Goal: Information Seeking & Learning: Learn about a topic

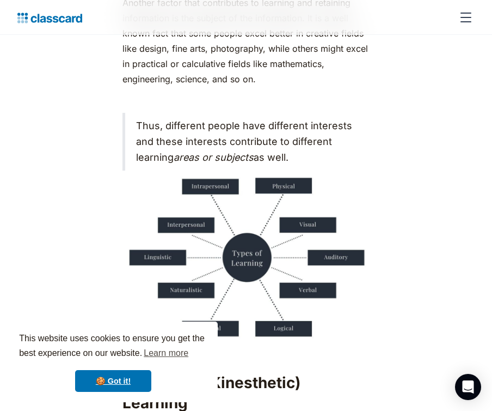
scroll to position [938, 0]
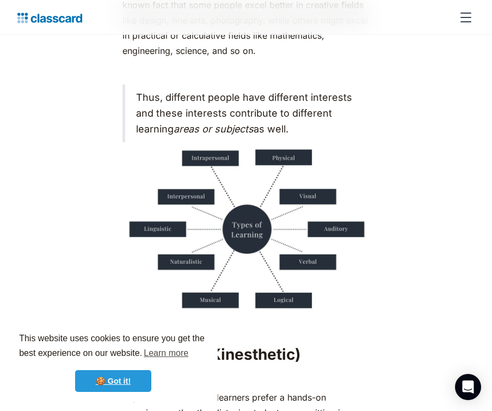
click at [118, 378] on link "🍪 Got it!" at bounding box center [113, 381] width 76 height 22
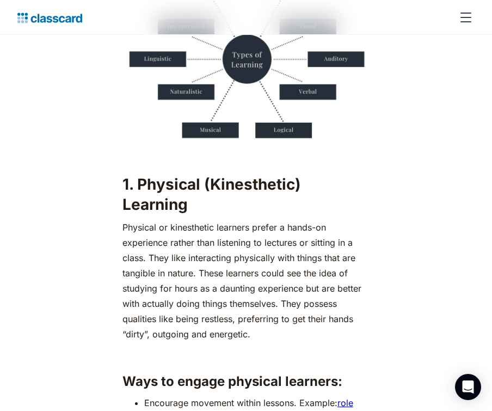
scroll to position [1108, 0]
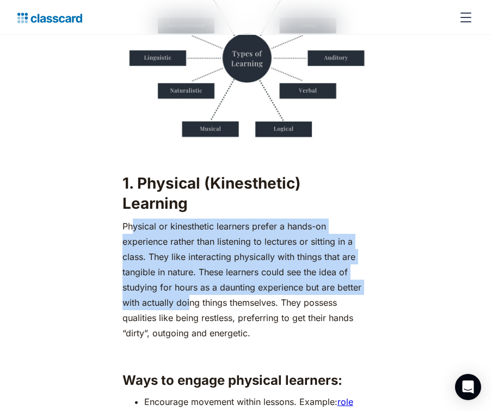
drag, startPoint x: 131, startPoint y: 222, endPoint x: 224, endPoint y: 313, distance: 130.5
click at [215, 302] on p "Physical or kinesthetic learners prefer a hands-on experience rather than liste…" at bounding box center [247, 279] width 248 height 122
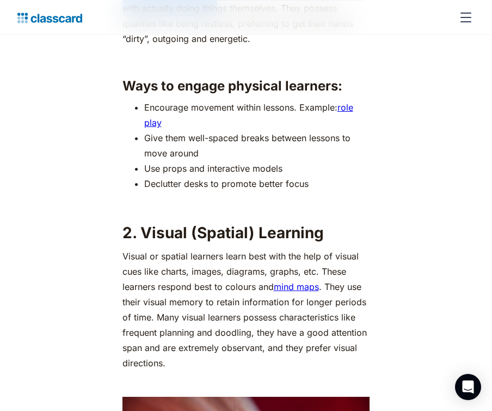
scroll to position [1404, 0]
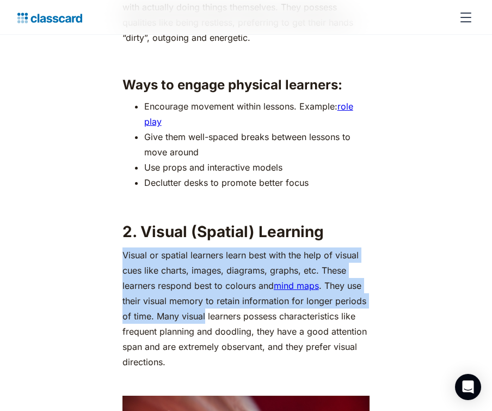
drag, startPoint x: 119, startPoint y: 254, endPoint x: 203, endPoint y: 330, distance: 112.9
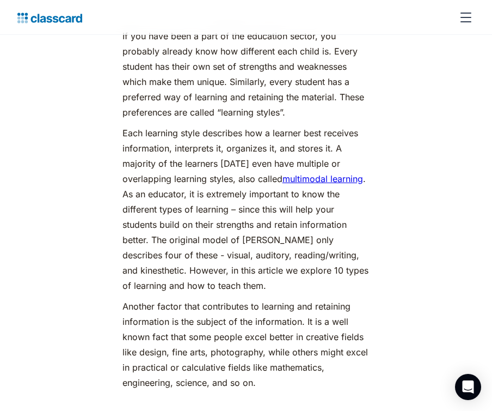
scroll to position [615, 0]
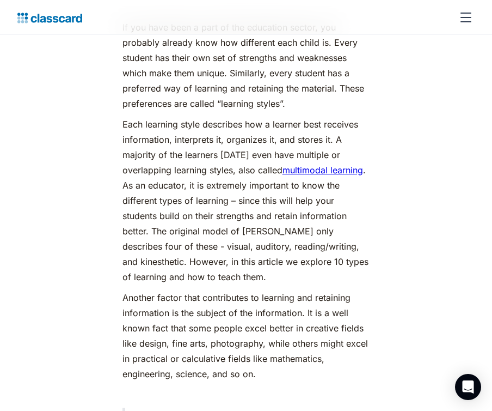
drag, startPoint x: 304, startPoint y: 114, endPoint x: 330, endPoint y: 111, distance: 26.4
click at [333, 108] on p "If you have been a part of the education sector, you probably already know how …" at bounding box center [247, 65] width 248 height 91
click at [249, 373] on p "Another factor that contributes to learning and retaining information is the su…" at bounding box center [247, 335] width 248 height 91
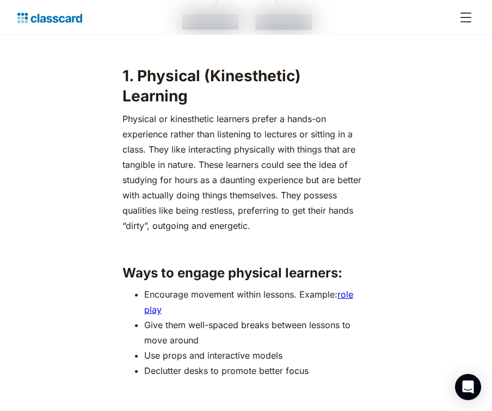
scroll to position [1216, 0]
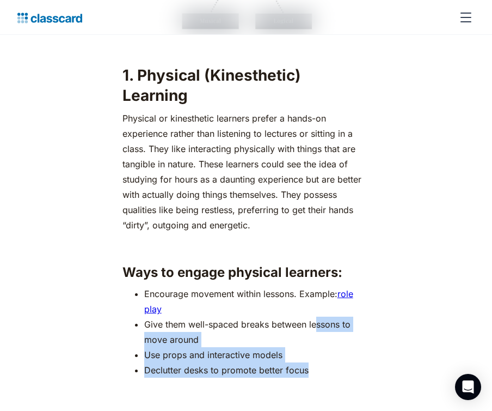
drag, startPoint x: 314, startPoint y: 371, endPoint x: 318, endPoint y: 323, distance: 48.7
click at [318, 323] on ul "Encourage movement within lessons. Example: role play Give them well-spaced bre…" at bounding box center [247, 331] width 248 height 91
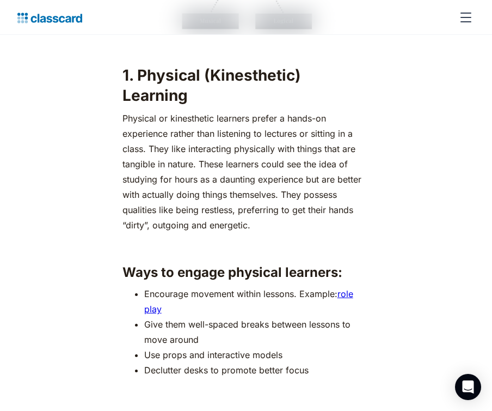
click at [322, 364] on li "Declutter desks to promote better focus" at bounding box center [257, 369] width 226 height 15
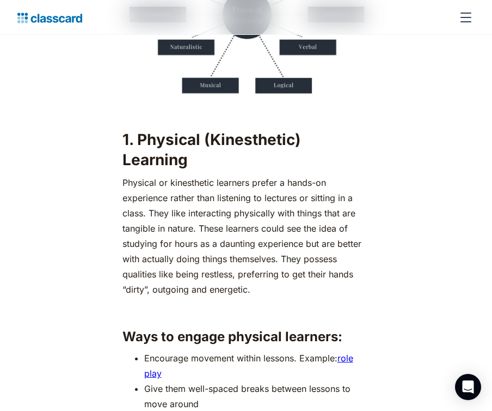
scroll to position [1152, 0]
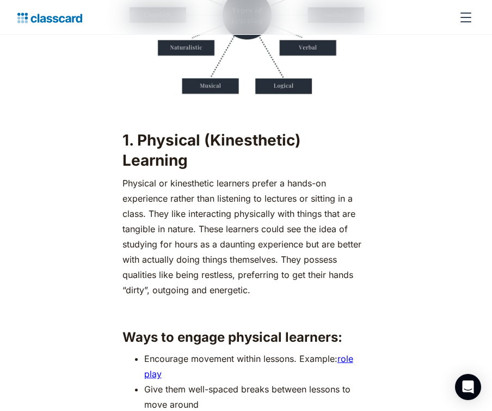
click at [312, 194] on p "Physical or kinesthetic learners prefer a hands-on experience rather than liste…" at bounding box center [247, 236] width 248 height 122
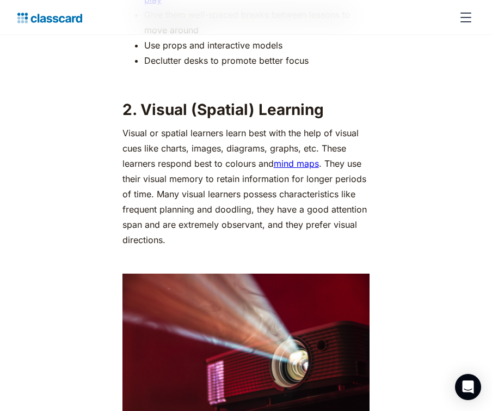
scroll to position [1527, 0]
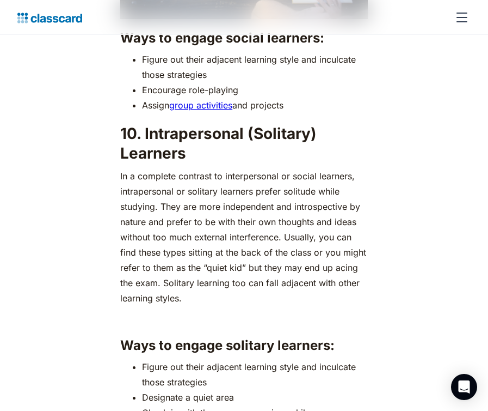
scroll to position [4686, 0]
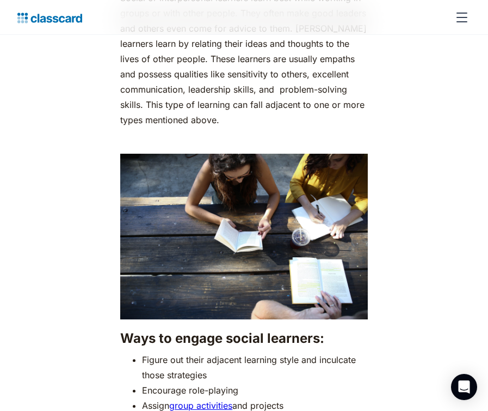
scroll to position [4387, 0]
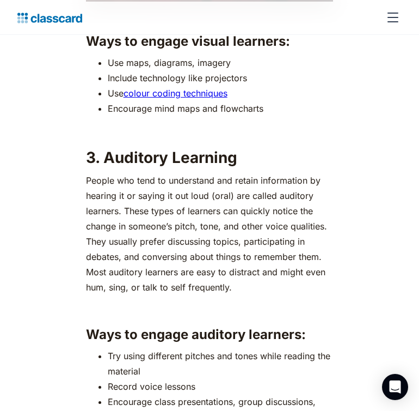
scroll to position [1963, 0]
